Goal: Information Seeking & Learning: Find specific fact

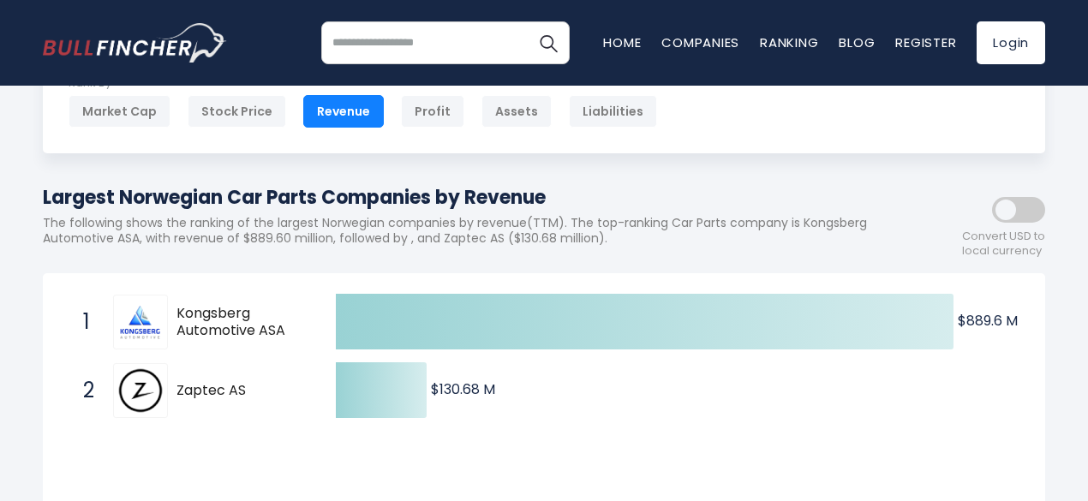
scroll to position [86, 0]
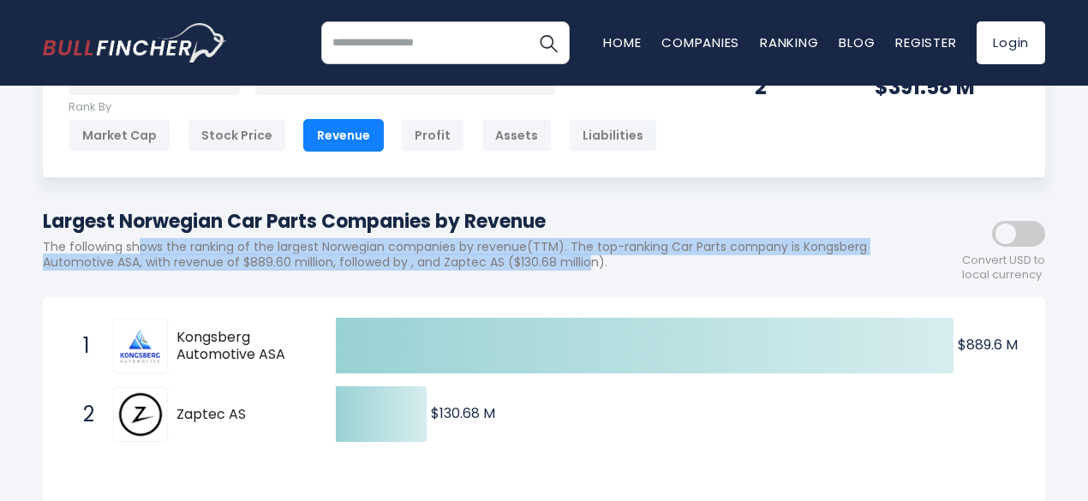
drag, startPoint x: 156, startPoint y: 249, endPoint x: 827, endPoint y: 270, distance: 671.1
click at [827, 270] on p "The following shows the ranking of the largest Norwegian companies by revenue(T…" at bounding box center [467, 254] width 848 height 31
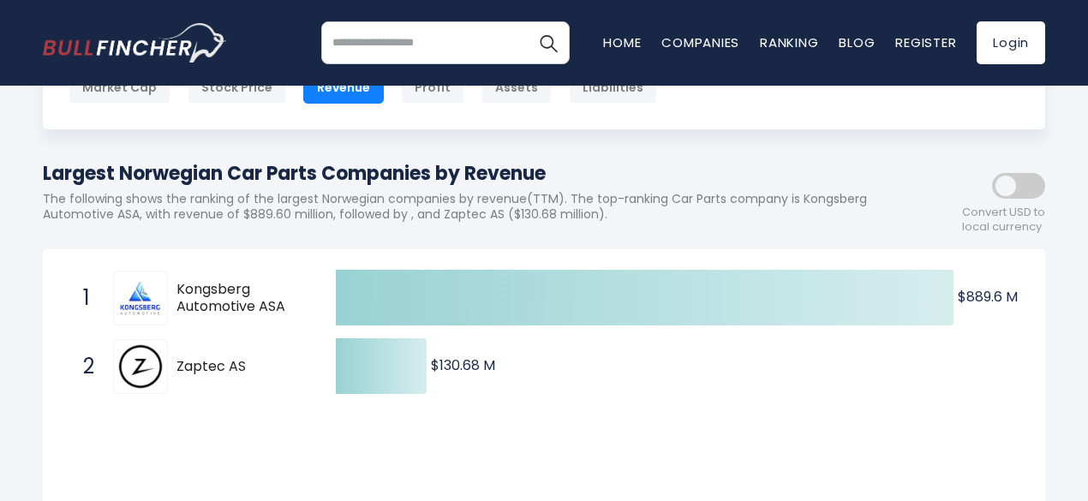
scroll to position [171, 0]
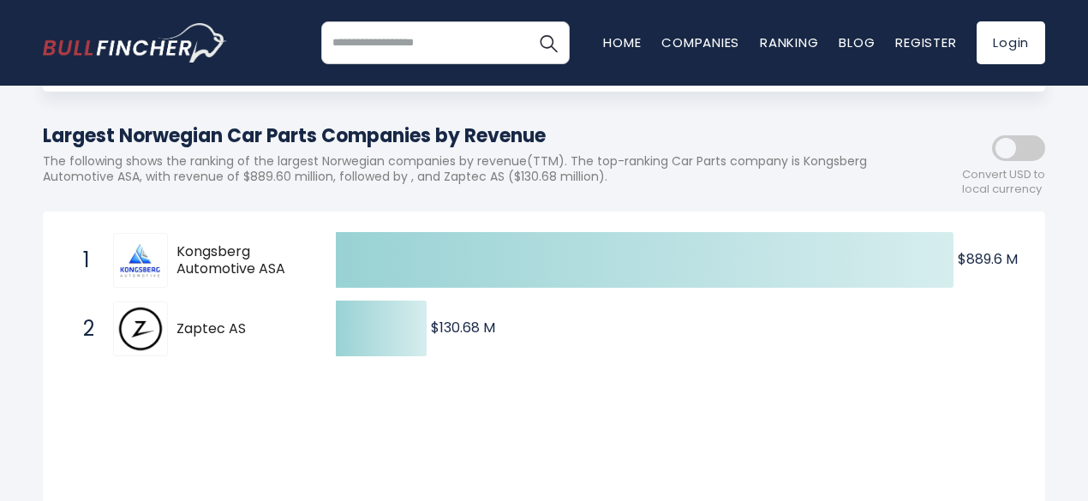
drag, startPoint x: 228, startPoint y: 135, endPoint x: 435, endPoint y: 135, distance: 207.3
click at [435, 135] on h1 "Largest Norwegian Car Parts Companies by Revenue" at bounding box center [467, 136] width 848 height 28
click at [338, 137] on h1 "Largest Norwegian Car Parts Companies by Revenue" at bounding box center [467, 136] width 848 height 28
drag, startPoint x: 320, startPoint y: 140, endPoint x: 122, endPoint y: 138, distance: 198.7
click at [122, 138] on h1 "Largest Norwegian Car Parts Companies by Revenue" at bounding box center [467, 136] width 848 height 28
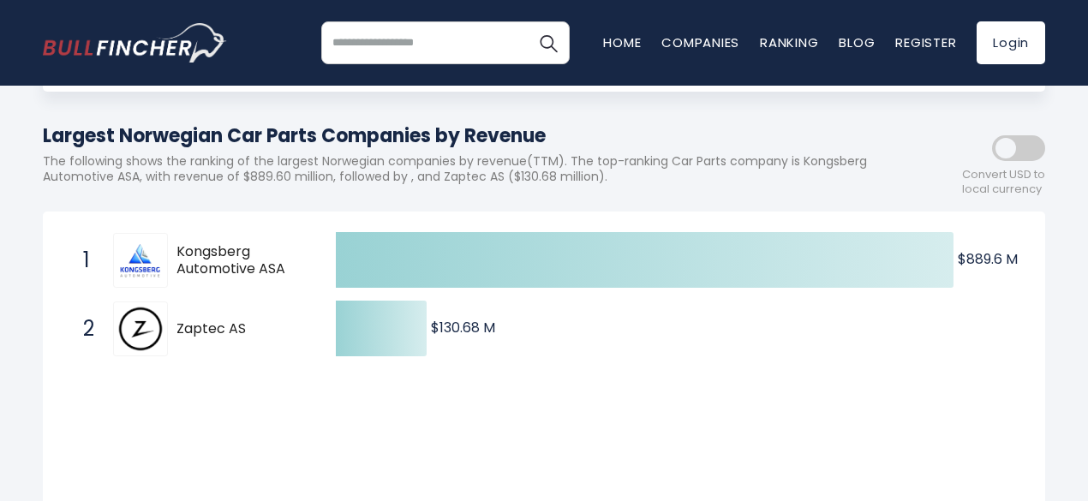
copy h1 "Norwegian Car Parts"
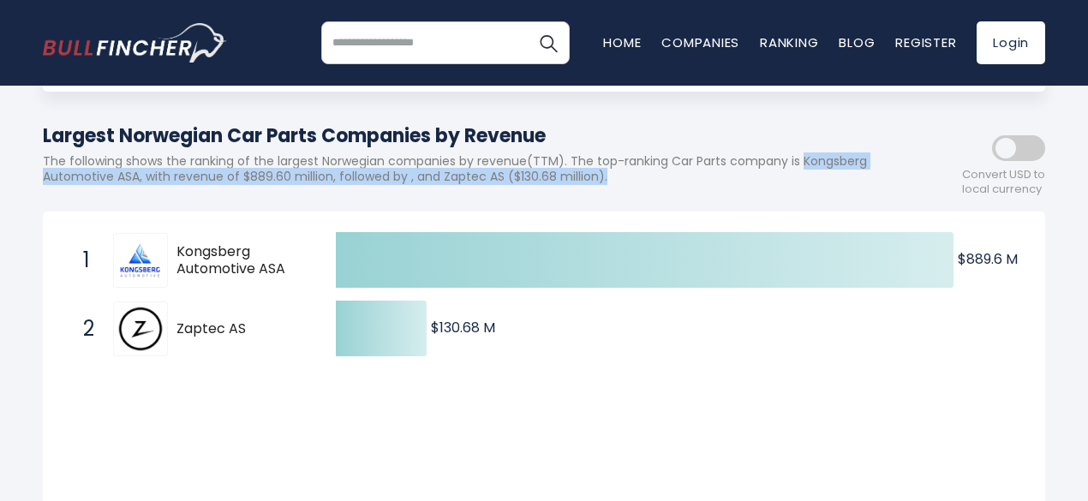
drag, startPoint x: 128, startPoint y: 180, endPoint x: 850, endPoint y: 174, distance: 721.3
click at [850, 174] on p "The following shows the ranking of the largest Norwegian companies by revenue(T…" at bounding box center [467, 168] width 848 height 31
copy p "Kongsberg Automotive ASA, with revenue of $889.60 million, followed by , and Za…"
